Goal: Transaction & Acquisition: Purchase product/service

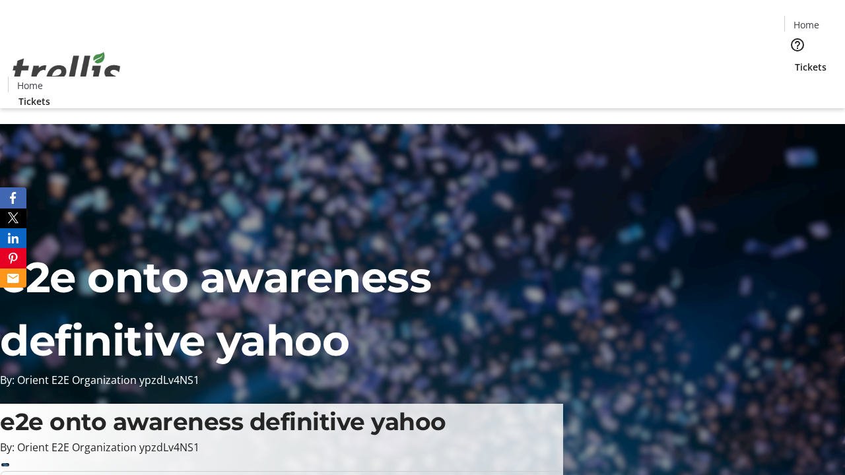
click at [795, 60] on span "Tickets" at bounding box center [811, 67] width 32 height 14
